Goal: Information Seeking & Learning: Check status

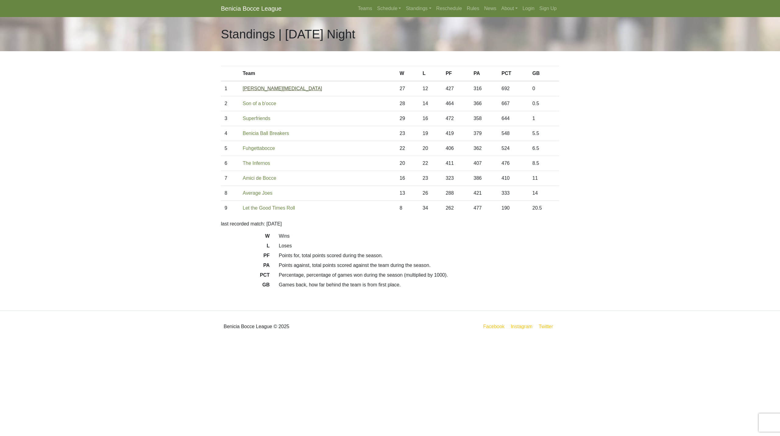
click at [265, 90] on link "[PERSON_NAME][MEDICAL_DATA]" at bounding box center [282, 88] width 79 height 5
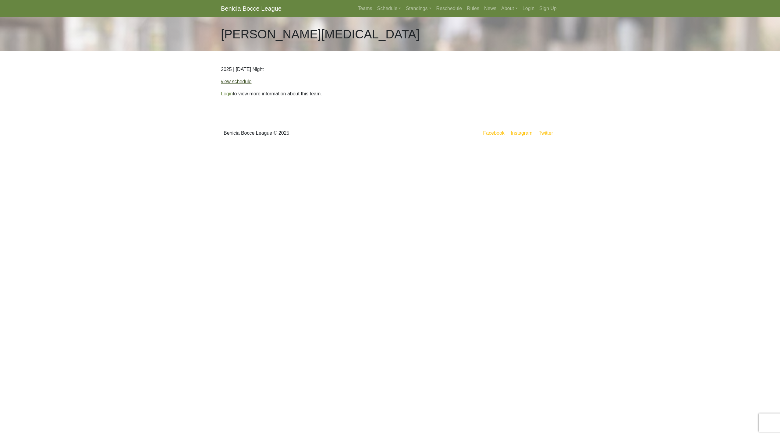
click at [245, 83] on link "view schedule" at bounding box center [236, 81] width 31 height 5
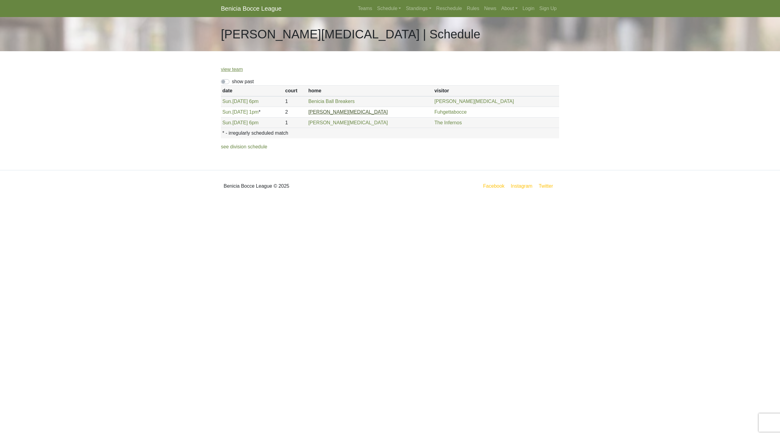
click at [375, 111] on link "[PERSON_NAME][MEDICAL_DATA]" at bounding box center [347, 111] width 79 height 5
click at [232, 82] on label "show past" at bounding box center [243, 81] width 22 height 7
click at [232, 82] on input "show past" at bounding box center [234, 80] width 4 height 4
checkbox input "true"
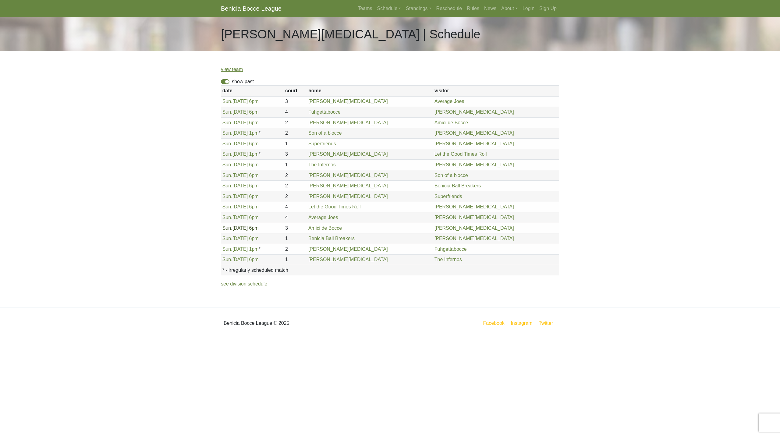
click at [240, 228] on link "Sun. 8/10, 6pm" at bounding box center [240, 227] width 36 height 5
